Goal: Transaction & Acquisition: Purchase product/service

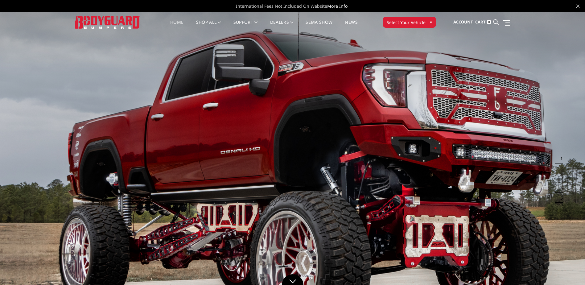
click at [431, 22] on span "▾" at bounding box center [431, 22] width 2 height 6
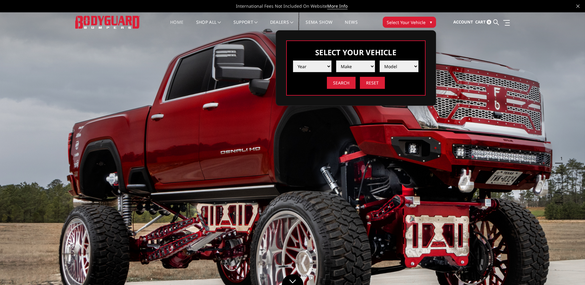
click at [327, 66] on select "Year 2025 2024 2023 2022 2021 2020 2019 2018 2017 2016 2015 2014 2013 2012 2011…" at bounding box center [312, 66] width 39 height 12
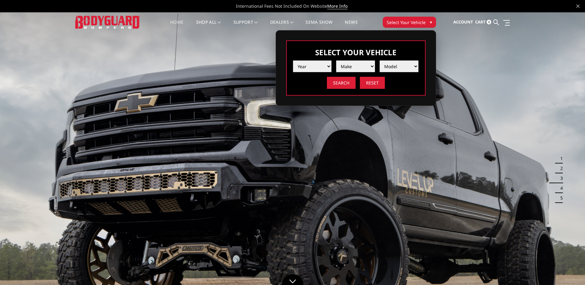
select select "yr_2025"
click at [293, 60] on select "Year 2025 2024 2023 2022 2021 2020 2019 2018 2017 2016 2015 2014 2013 2012 2011…" at bounding box center [312, 66] width 39 height 12
click at [372, 66] on select "Make Chevrolet Ford GMC Ram Toyota" at bounding box center [355, 66] width 39 height 12
select select "mk_ford"
click at [336, 60] on select "Make Chevrolet Ford GMC Ram Toyota" at bounding box center [355, 66] width 39 height 12
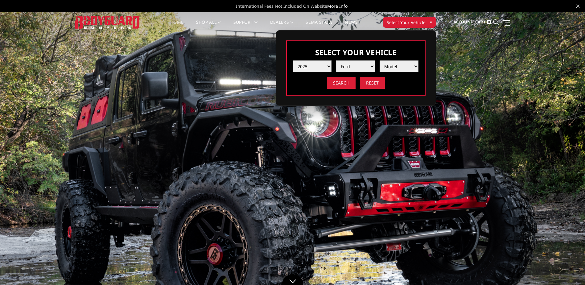
click at [416, 65] on select "Model F150 F150 Raptor F250 / F350 F450 F550" at bounding box center [399, 66] width 39 height 12
select select "md_f250-f350"
click at [380, 60] on select "Model F150 F150 Raptor F250 / F350 F450 F550" at bounding box center [399, 66] width 39 height 12
click at [351, 84] on input "Search" at bounding box center [341, 83] width 29 height 12
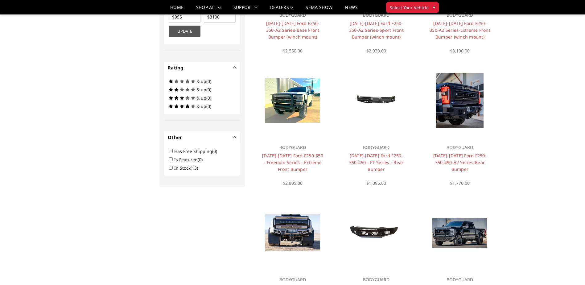
scroll to position [288, 0]
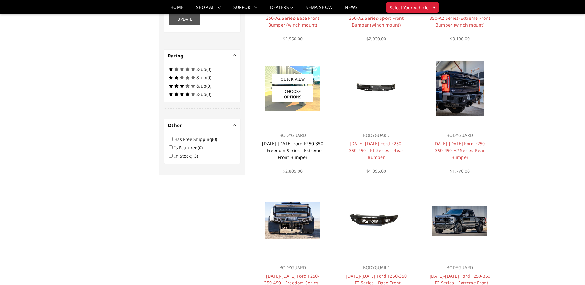
click at [289, 143] on link "2023-2025 Ford F250-350 - Freedom Series - Extreme Front Bumper" at bounding box center [292, 150] width 61 height 19
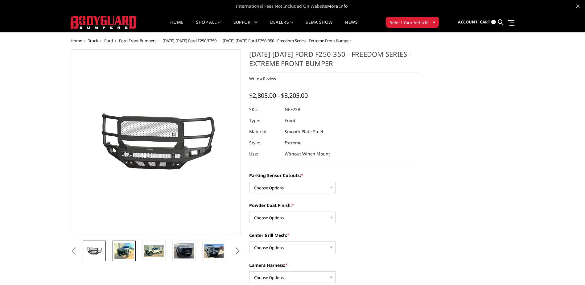
click at [121, 253] on img at bounding box center [123, 251] width 19 height 16
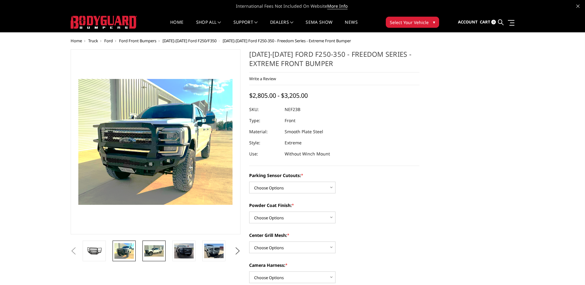
click at [154, 247] on img at bounding box center [153, 251] width 19 height 12
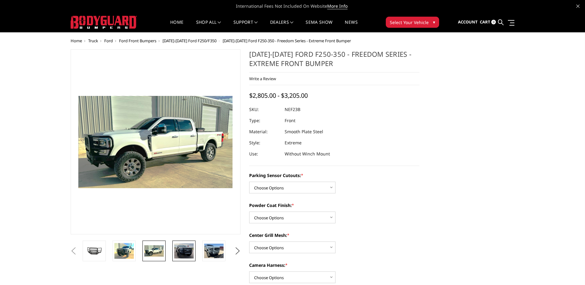
click at [182, 251] on img at bounding box center [183, 250] width 19 height 15
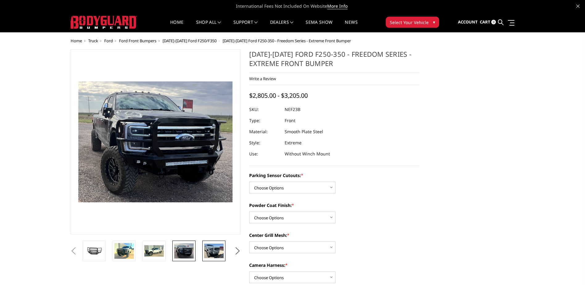
click at [215, 251] on img at bounding box center [213, 251] width 19 height 15
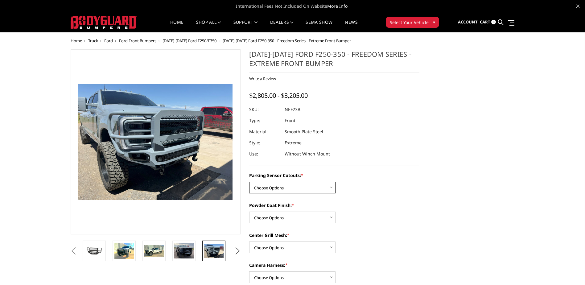
click at [331, 187] on select "Choose Options No - Without Parking Sensor Cutouts Yes - With Parking Sensor Cu…" at bounding box center [292, 188] width 86 height 12
select select "2583"
click at [249, 182] on select "Choose Options No - Without Parking Sensor Cutouts Yes - With Parking Sensor Cu…" at bounding box center [292, 188] width 86 height 12
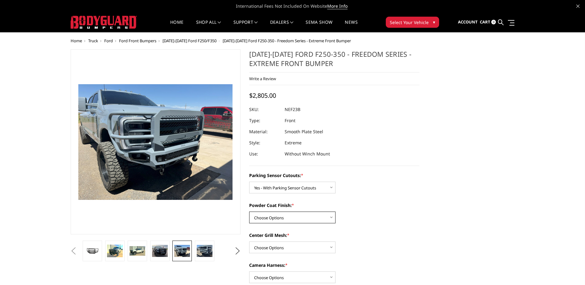
click at [332, 218] on select "Choose Options Bare Metal Textured Black Powder Coat" at bounding box center [292, 218] width 86 height 12
select select "2584"
click at [249, 212] on select "Choose Options Bare Metal Textured Black Powder Coat" at bounding box center [292, 218] width 86 height 12
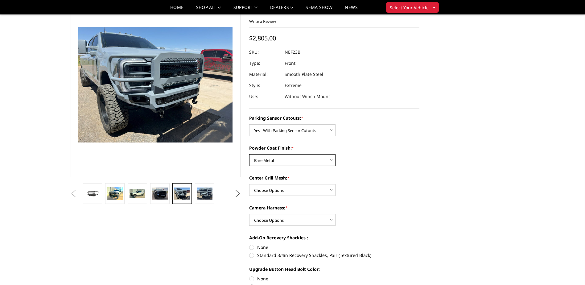
scroll to position [41, 0]
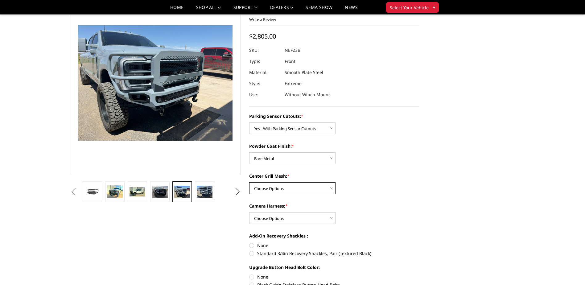
click at [329, 187] on select "Choose Options With Center Grill Mesh Without Center Grill Mesh" at bounding box center [292, 188] width 86 height 12
select select "2586"
click at [249, 182] on select "Choose Options With Center Grill Mesh Without Center Grill Mesh" at bounding box center [292, 188] width 86 height 12
click at [332, 218] on select "Choose Options WITH Camera Harness WITHOUT Camera Harness" at bounding box center [292, 218] width 86 height 12
select select "2588"
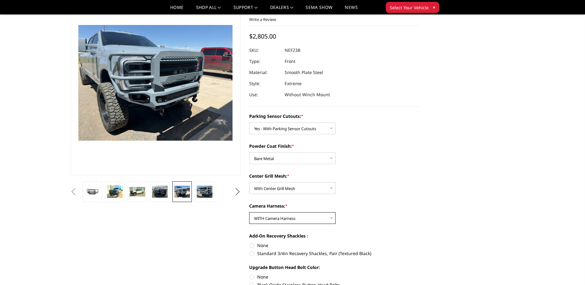
click at [249, 212] on select "Choose Options WITH Camera Harness WITHOUT Camera Harness" at bounding box center [292, 218] width 86 height 12
click at [209, 191] on img at bounding box center [205, 192] width 16 height 12
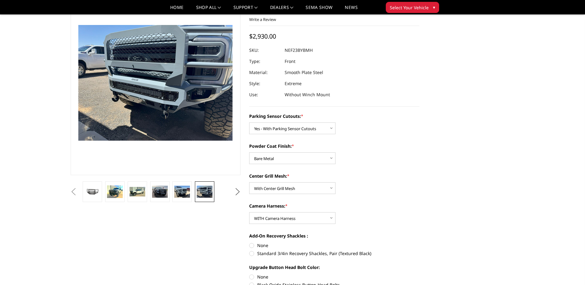
click at [238, 192] on button "Next" at bounding box center [237, 191] width 9 height 9
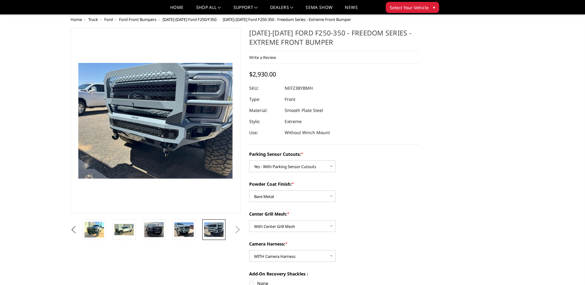
scroll to position [0, 0]
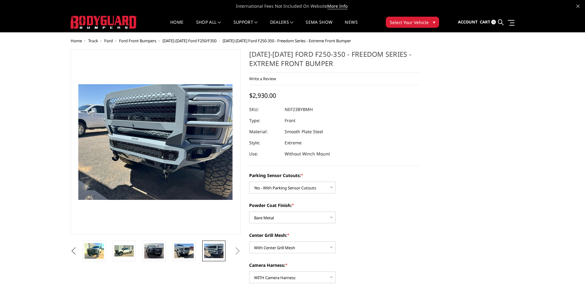
click at [78, 254] on button "Previous" at bounding box center [73, 251] width 9 height 9
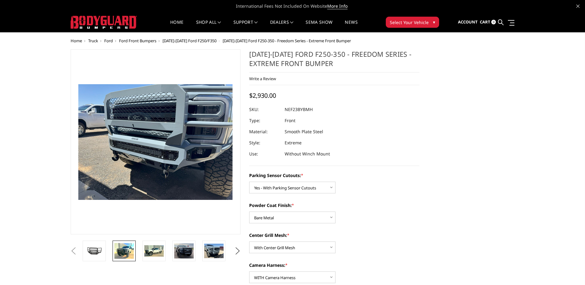
click at [123, 250] on img at bounding box center [123, 251] width 19 height 16
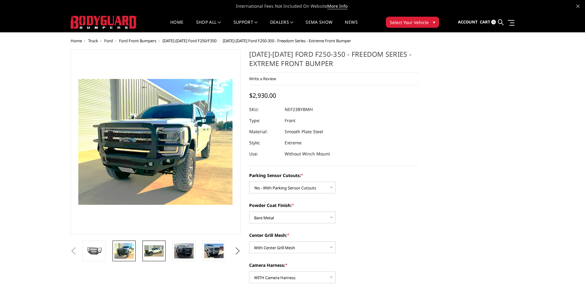
click at [154, 252] on img at bounding box center [153, 251] width 19 height 12
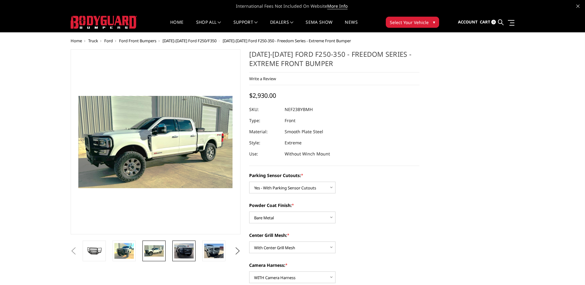
click at [184, 250] on img at bounding box center [183, 250] width 19 height 15
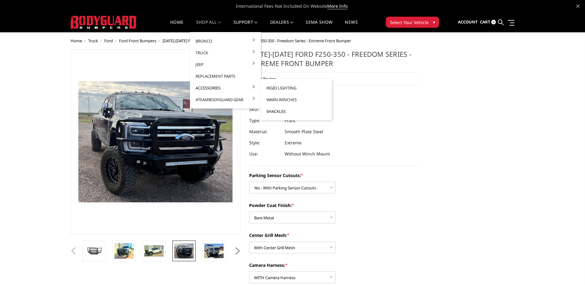
click at [275, 111] on link "Shackles" at bounding box center [297, 112] width 66 height 12
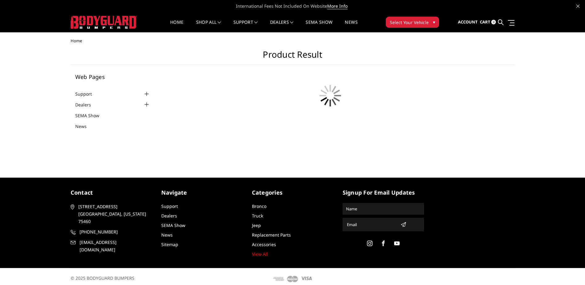
scroll to position [4, 0]
